Goal: Information Seeking & Learning: Learn about a topic

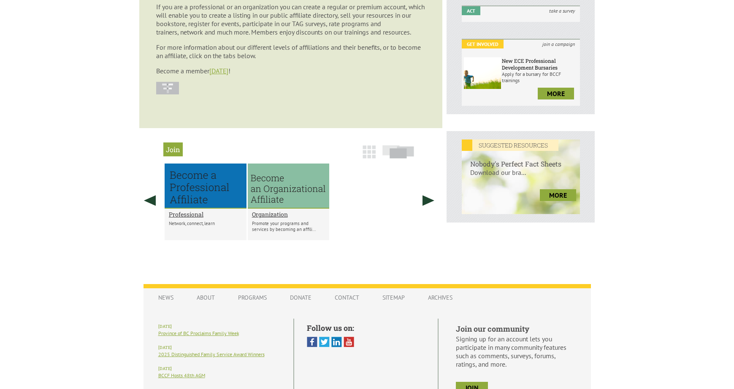
click at [364, 148] on img at bounding box center [368, 152] width 13 height 13
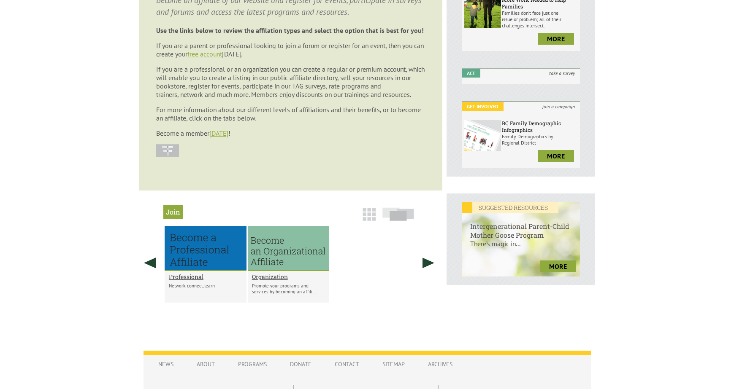
scroll to position [194, 0]
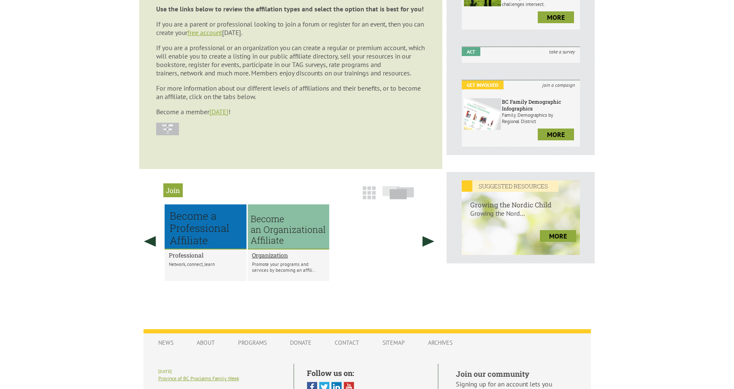
click at [192, 254] on h2 "Professional" at bounding box center [205, 255] width 73 height 8
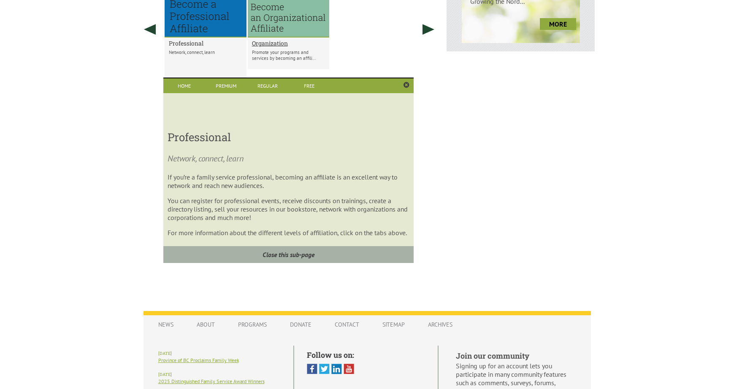
scroll to position [416, 0]
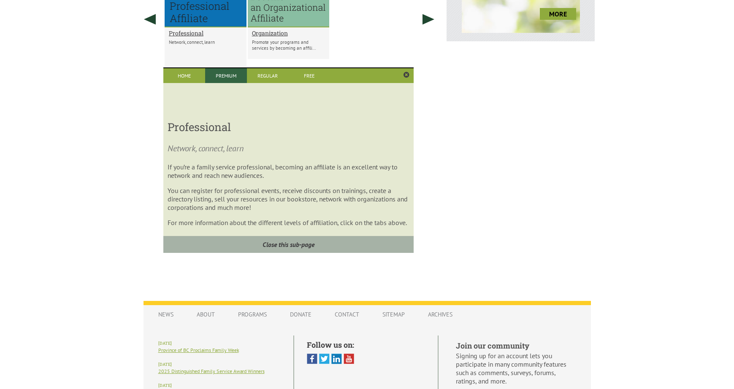
click at [228, 76] on link "Premium" at bounding box center [226, 75] width 42 height 15
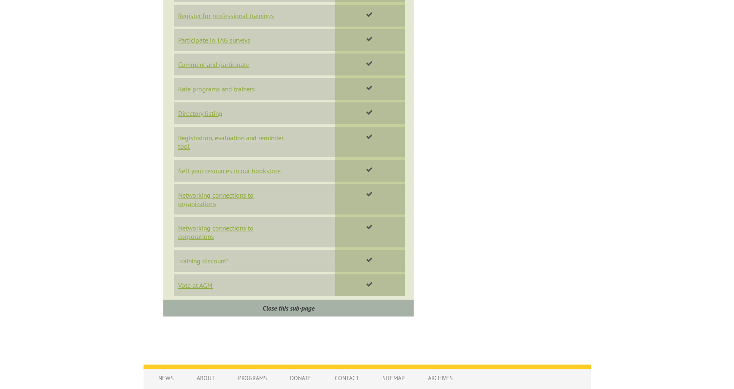
scroll to position [287, 0]
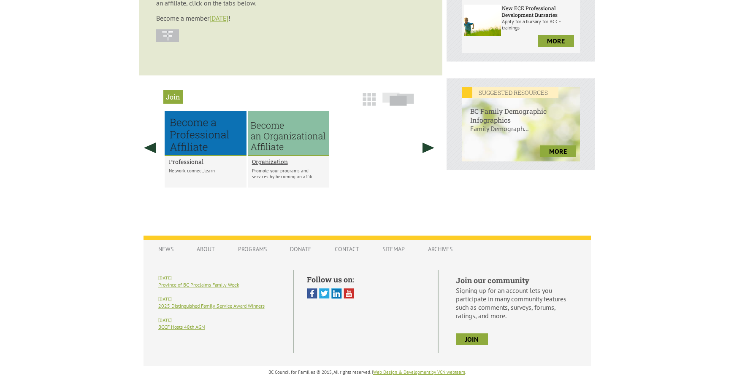
click at [191, 160] on h2 "Professional" at bounding box center [205, 162] width 73 height 8
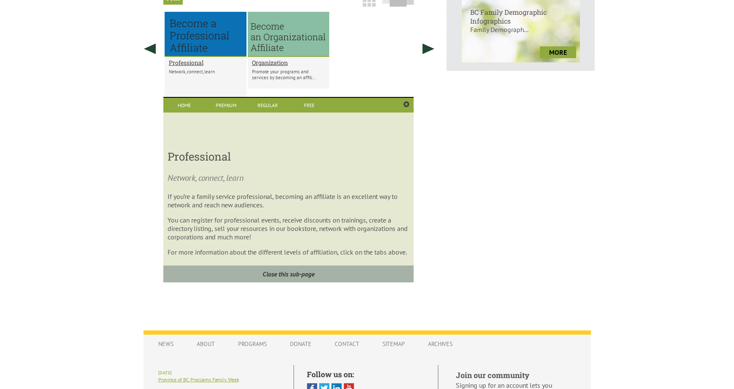
scroll to position [416, 0]
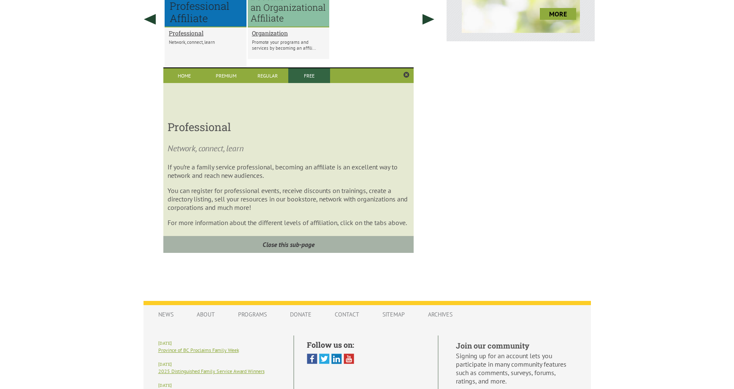
click at [307, 76] on link "Free" at bounding box center [309, 75] width 42 height 15
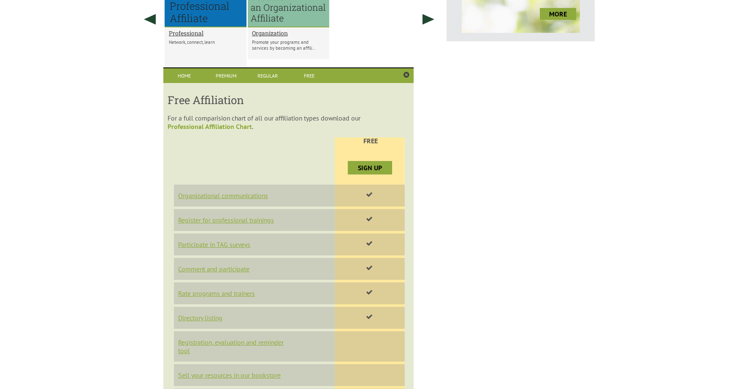
click at [225, 127] on link "Professional Affiliation Chart" at bounding box center [209, 126] width 84 height 8
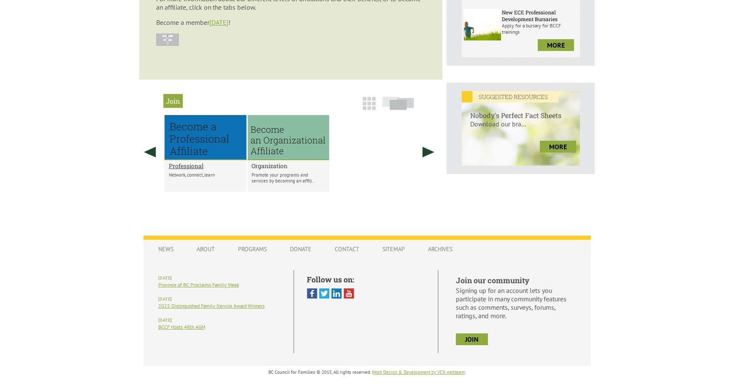
click at [267, 167] on h2 "Organization" at bounding box center [287, 166] width 73 height 8
click at [270, 171] on div "Organization Promote your programs and services by becoming an affili..." at bounding box center [289, 176] width 82 height 32
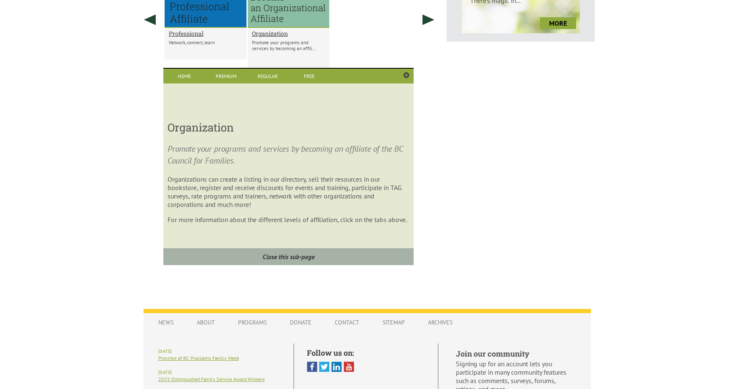
scroll to position [416, 0]
click at [181, 78] on link "Home" at bounding box center [184, 75] width 42 height 15
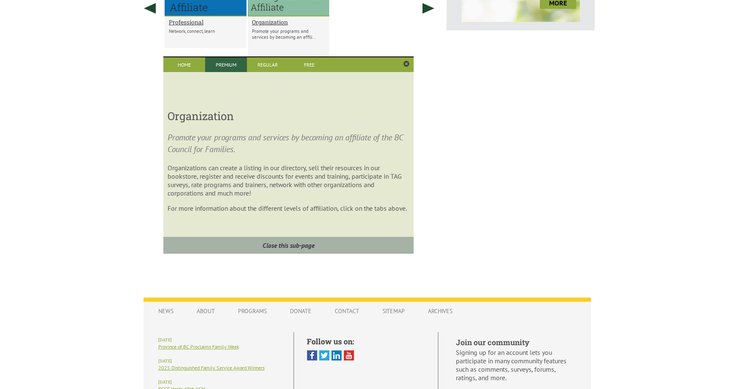
click at [230, 67] on link "Premium" at bounding box center [226, 64] width 42 height 15
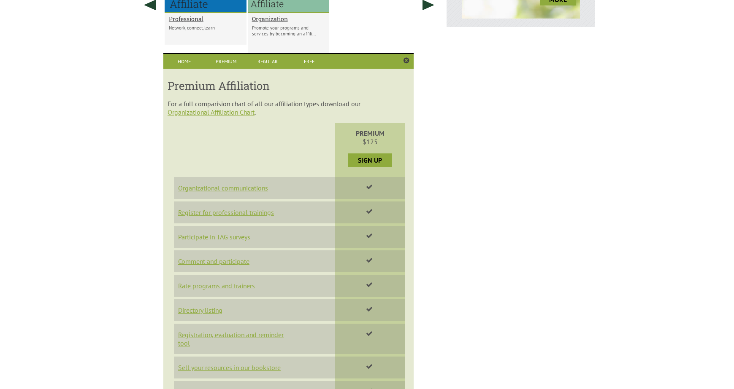
click at [240, 116] on div "Premium Affiliation For a full comparision chart of all our affiliation types d…" at bounding box center [288, 275] width 250 height 412
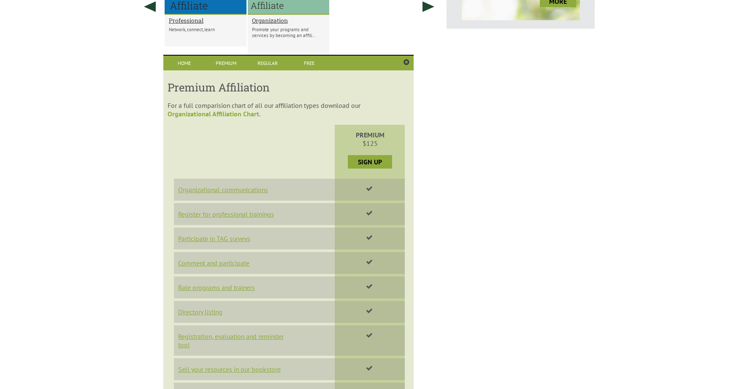
click at [239, 112] on link "Organizational Affiliation Chart" at bounding box center [213, 114] width 92 height 8
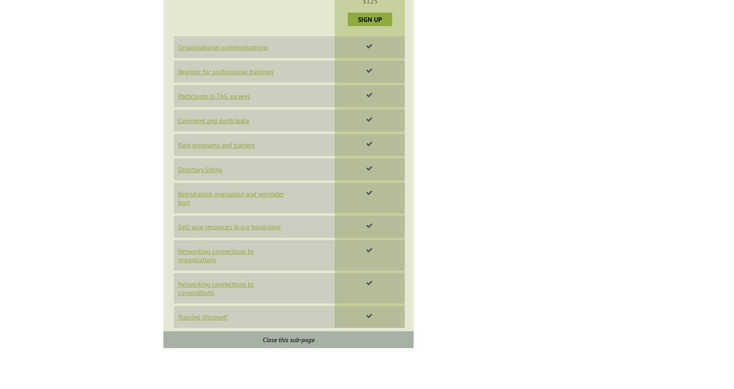
scroll to position [728, 0]
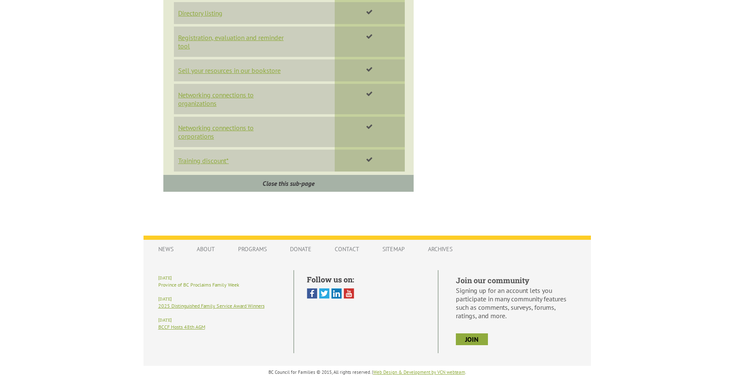
click at [203, 283] on link "Province of BC Proclaims Family Week" at bounding box center [198, 285] width 81 height 6
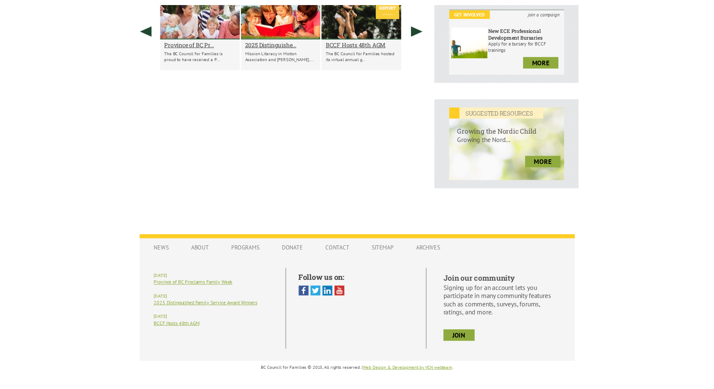
scroll to position [269, 0]
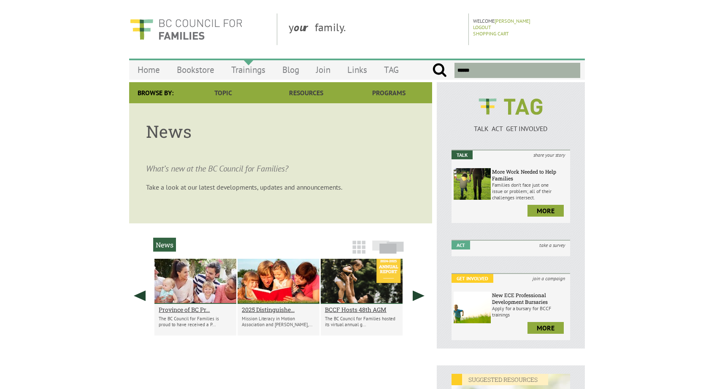
click at [257, 69] on link "Trainings" at bounding box center [248, 70] width 51 height 20
